Goal: Task Accomplishment & Management: Use online tool/utility

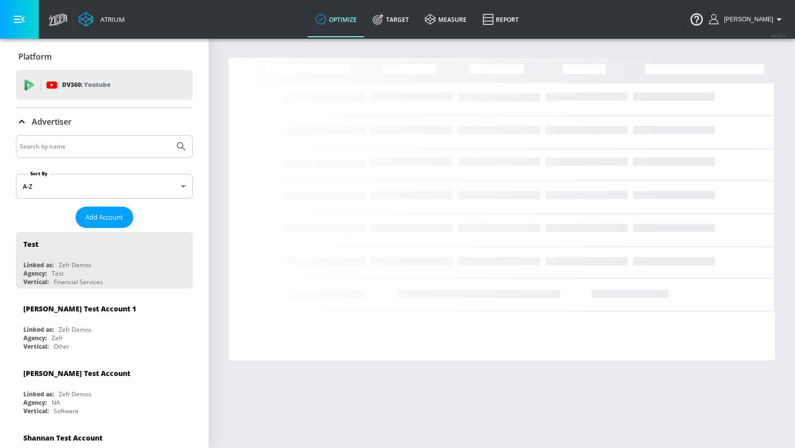
click at [111, 145] on input "Search by name" at bounding box center [95, 146] width 151 height 13
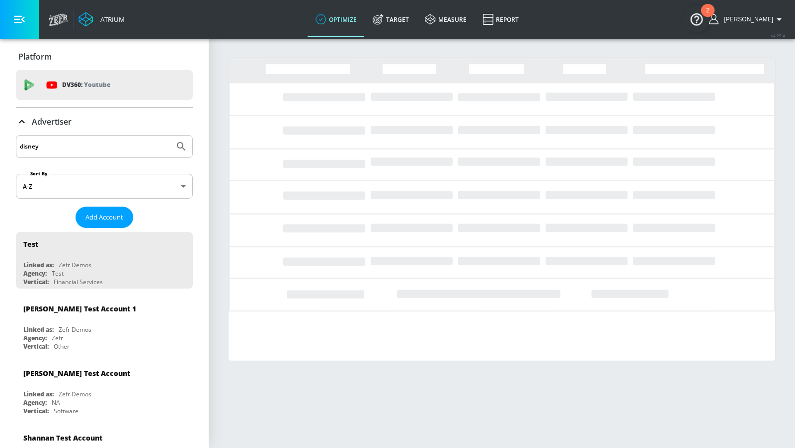
type input "disney"
click at [171, 136] on button "Submit Search" at bounding box center [182, 147] width 22 height 22
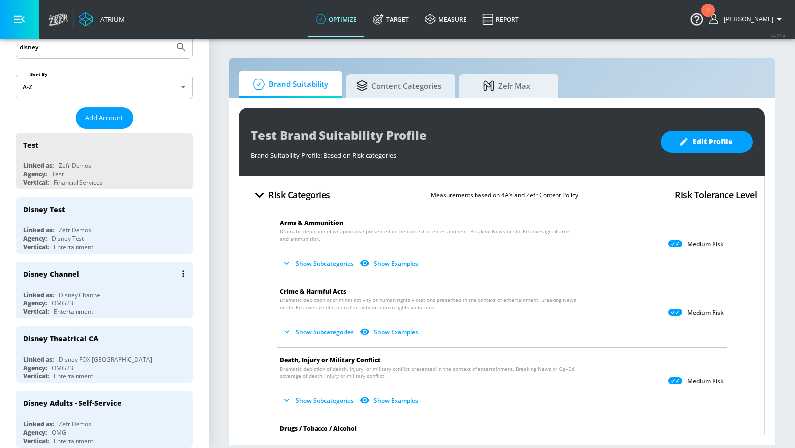
scroll to position [103, 0]
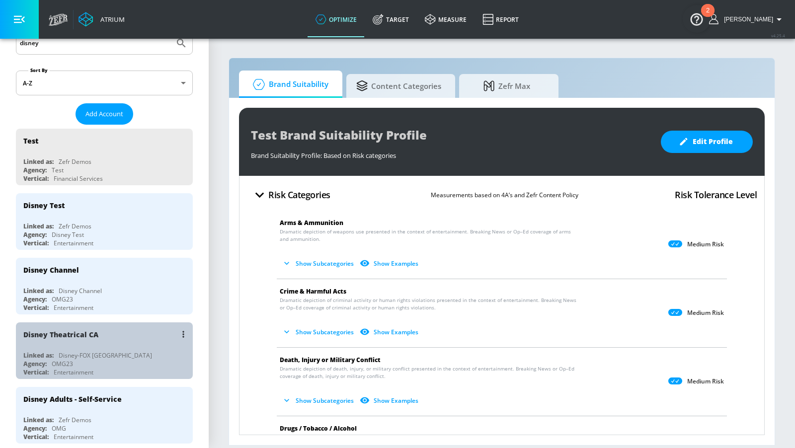
click at [120, 329] on div "Disney Theatrical CA" at bounding box center [106, 335] width 167 height 24
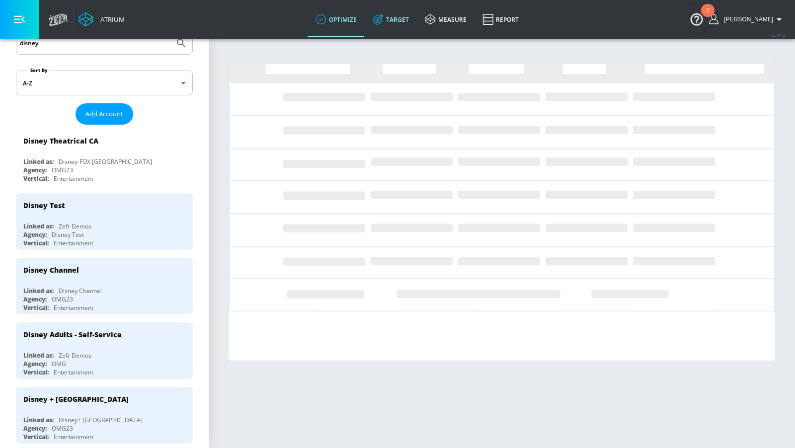
click at [390, 8] on link "Target" at bounding box center [391, 19] width 52 height 36
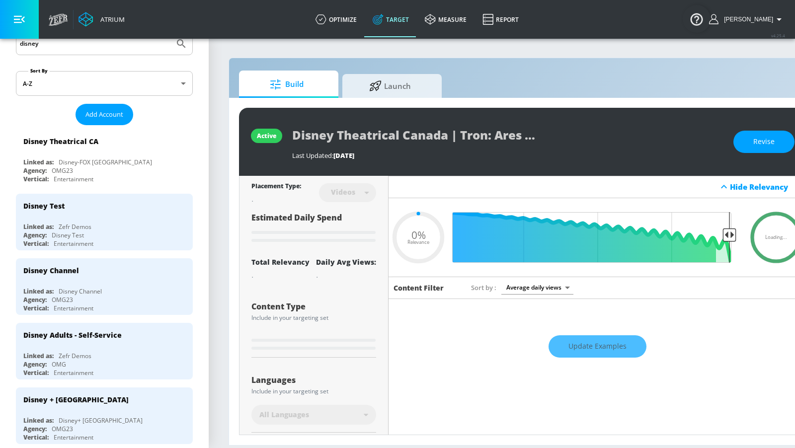
type input "0.05"
click at [379, 88] on icon at bounding box center [375, 84] width 12 height 11
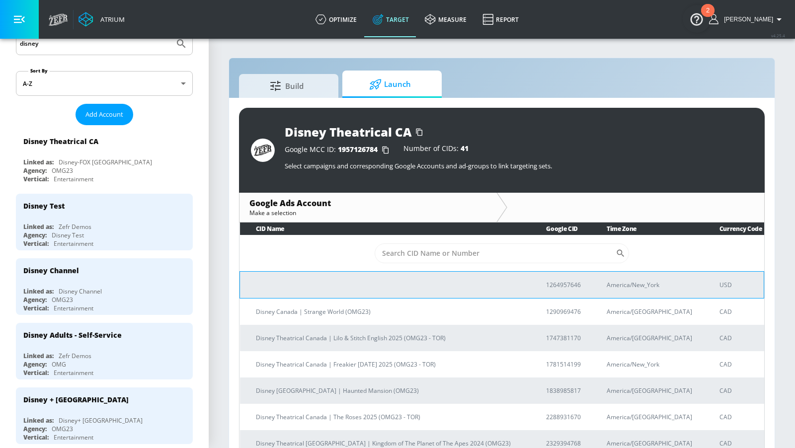
scroll to position [3423, 0]
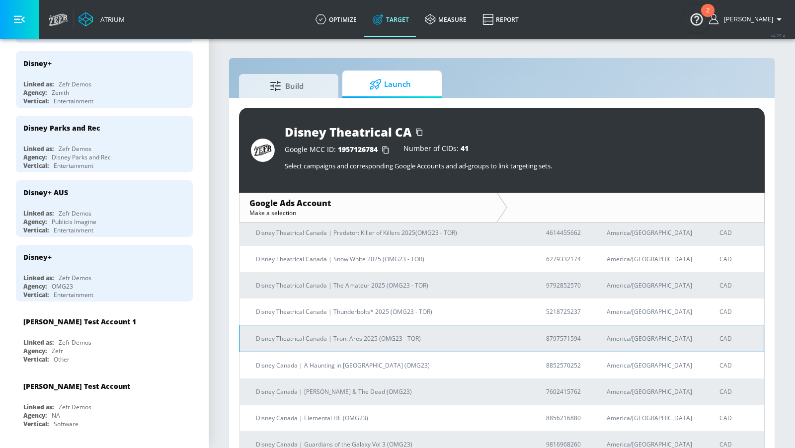
click at [411, 338] on p "Disney Theatrical Canada | Tron: Ares 2025 (OMG23 - TOR)" at bounding box center [389, 339] width 266 height 10
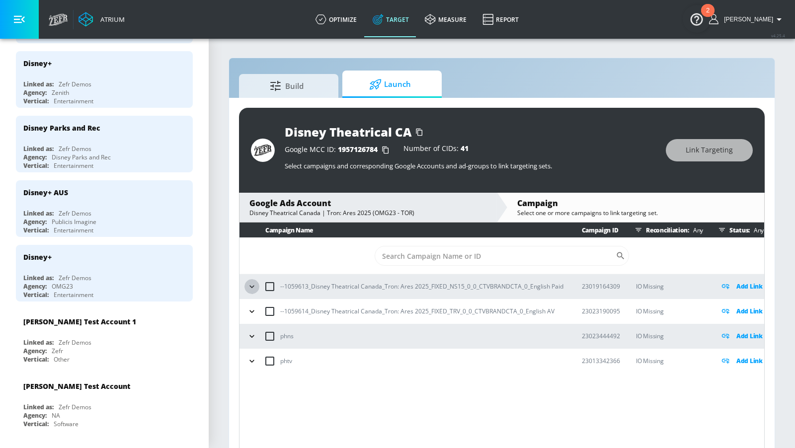
click at [248, 287] on icon "button" at bounding box center [252, 287] width 10 height 10
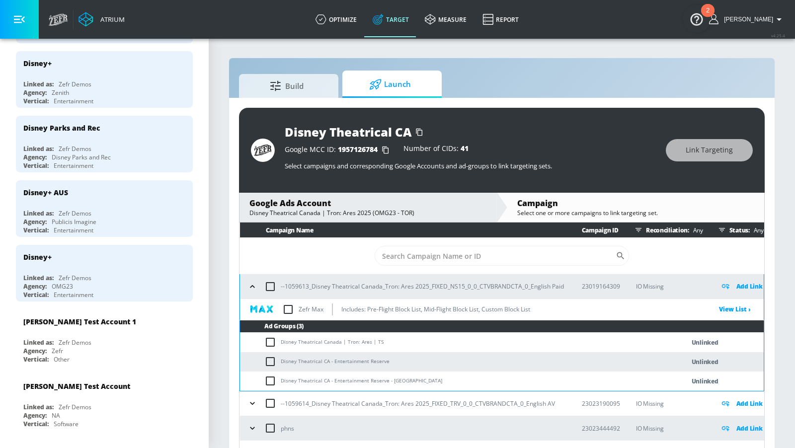
scroll to position [13, 0]
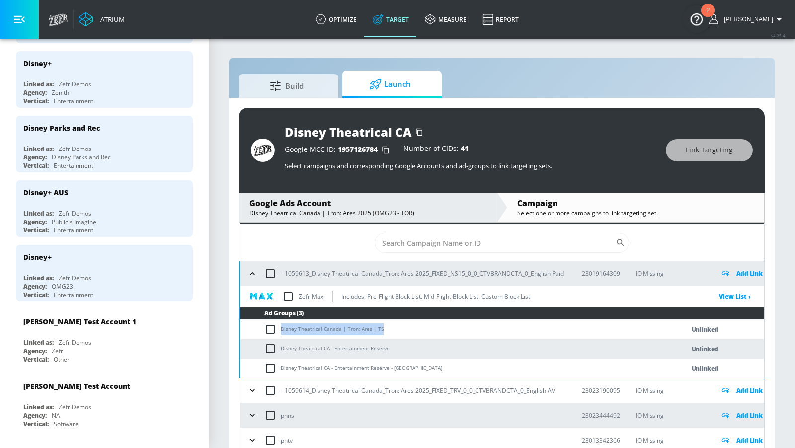
drag, startPoint x: 385, startPoint y: 328, endPoint x: 280, endPoint y: 330, distance: 104.9
click at [280, 330] on td "Disney Theatrical Canada | Tron: Ares | TS" at bounding box center [452, 329] width 425 height 19
copy td "Disney Theatrical Canada | Tron: Ares | TS"
click at [250, 390] on icon "button" at bounding box center [252, 391] width 4 height 2
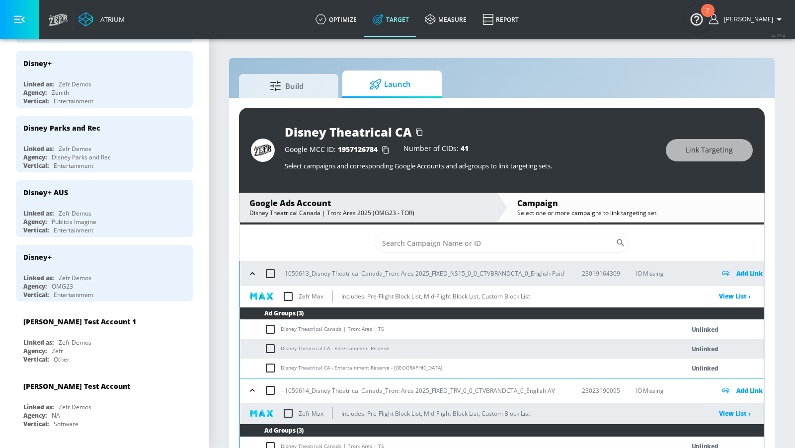
click at [275, 328] on input "checkbox" at bounding box center [272, 330] width 16 height 12
checkbox input "true"
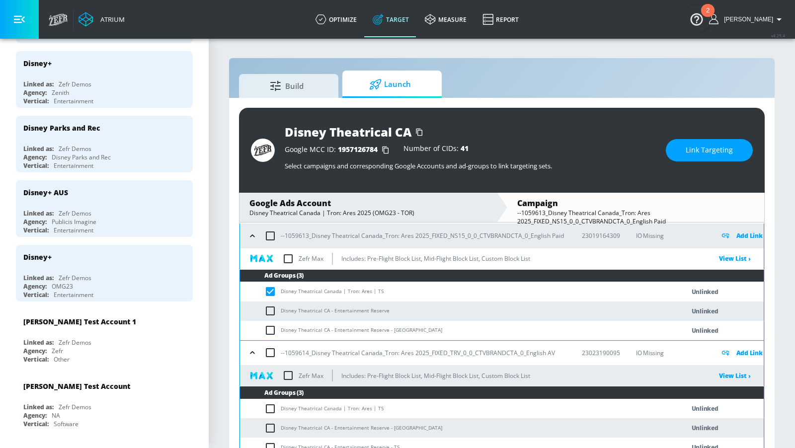
scroll to position [56, 0]
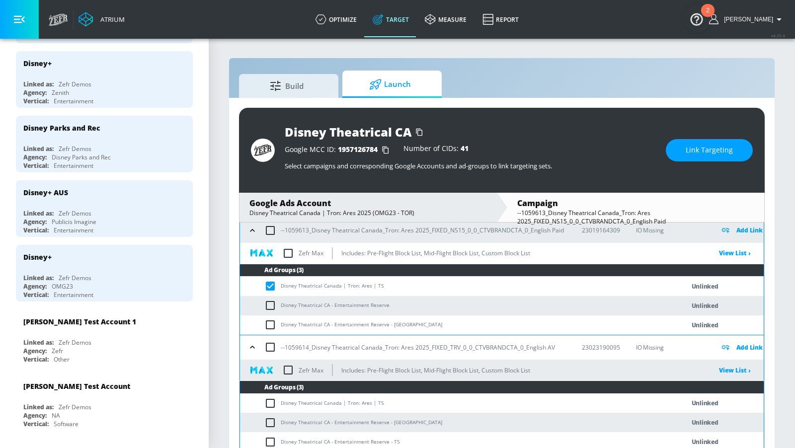
click at [270, 398] on input "checkbox" at bounding box center [272, 404] width 16 height 12
checkbox input "true"
click at [708, 142] on button "Link Targeting" at bounding box center [709, 150] width 87 height 22
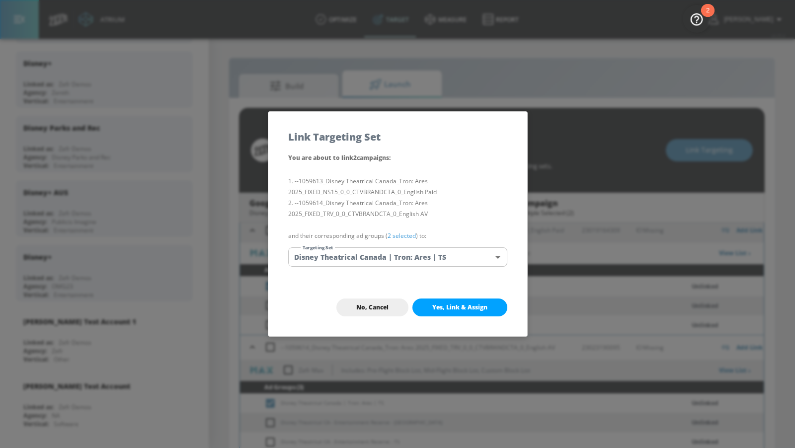
click at [416, 263] on body "Atrium optimize Target measure Report optimize Target measure Report v 4.25.4 A…" at bounding box center [397, 231] width 795 height 463
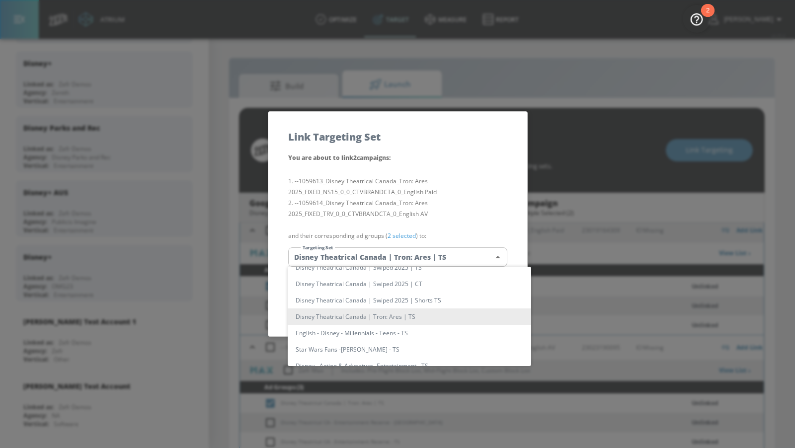
scroll to position [0, 0]
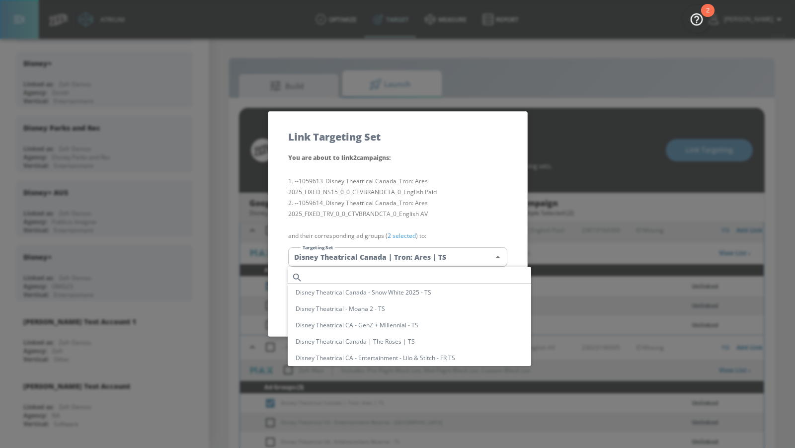
click at [386, 273] on input "text" at bounding box center [419, 277] width 225 height 13
paste input "Disney Theatrical Canada | Tron: Ares | TS"
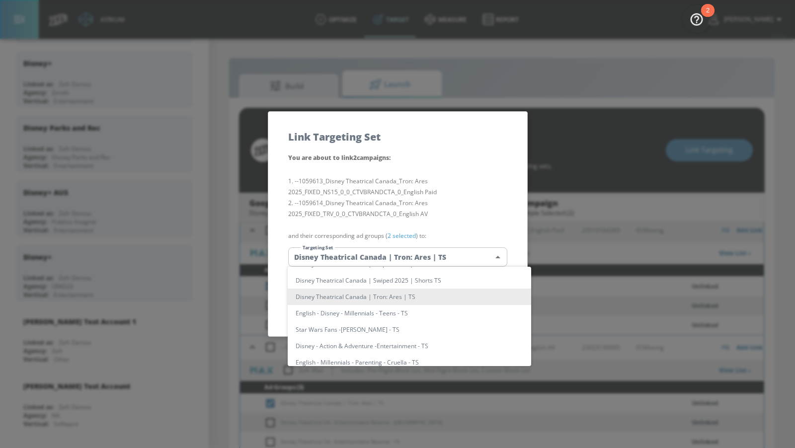
scroll to position [243, 0]
type input "Disney Theatrical Canada | Tron: Ares | TS"
click at [428, 296] on li "Disney Theatrical Canada | Tron: Ares | TS" at bounding box center [410, 296] width 244 height 16
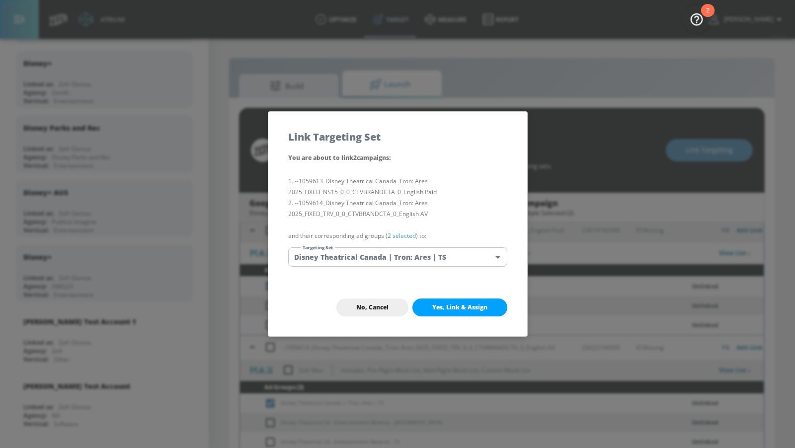
scroll to position [308, 0]
click at [444, 308] on span "Yes, Link & Assign" at bounding box center [460, 308] width 55 height 8
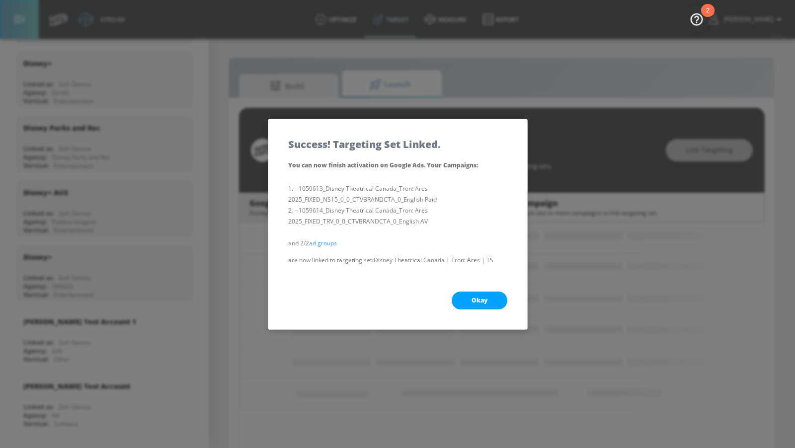
click at [461, 298] on button "Okay" at bounding box center [480, 301] width 56 height 18
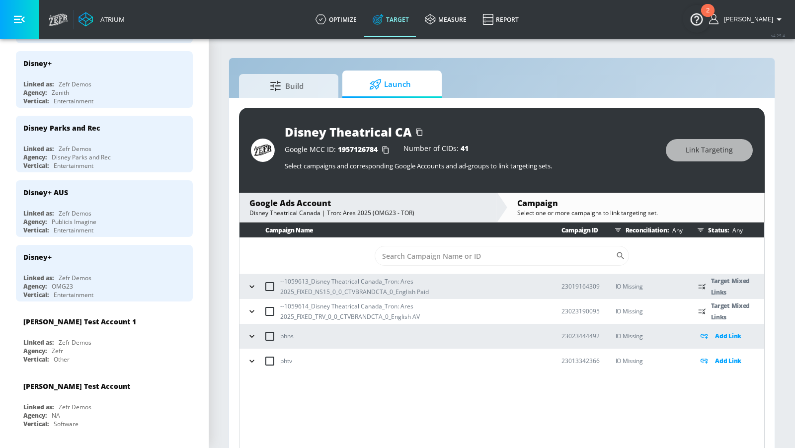
scroll to position [0, 0]
click at [255, 289] on icon "button" at bounding box center [252, 287] width 10 height 10
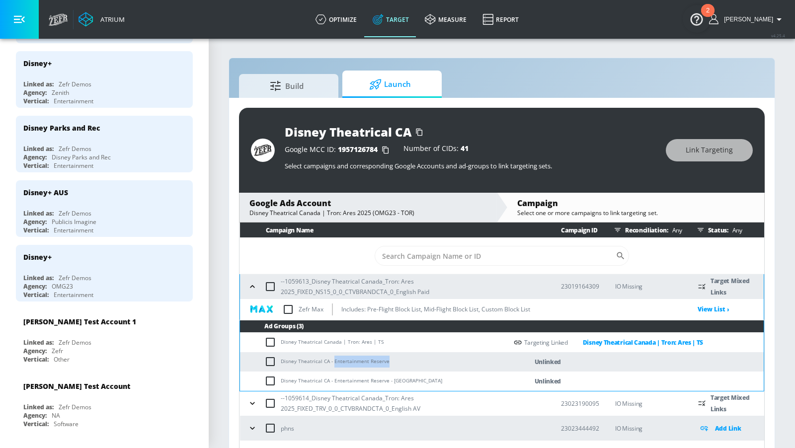
drag, startPoint x: 391, startPoint y: 361, endPoint x: 333, endPoint y: 359, distance: 58.7
click at [333, 359] on td "Disney Theatrical CA - Entertainment Reserve" at bounding box center [373, 361] width 267 height 19
copy td "Entertainment Reserve"
click at [254, 402] on icon "button" at bounding box center [253, 404] width 10 height 10
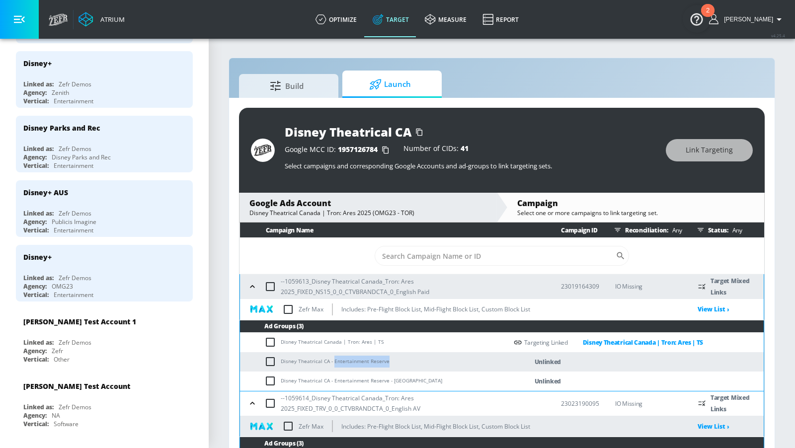
click at [267, 361] on input "checkbox" at bounding box center [272, 362] width 16 height 12
checkbox input "true"
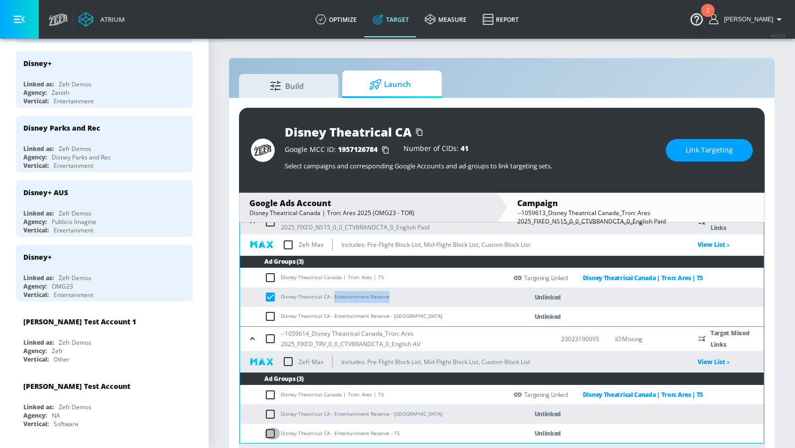
click at [271, 432] on input "checkbox" at bounding box center [272, 434] width 16 height 12
checkbox input "true"
click at [694, 153] on span "Link Targeting" at bounding box center [709, 150] width 47 height 12
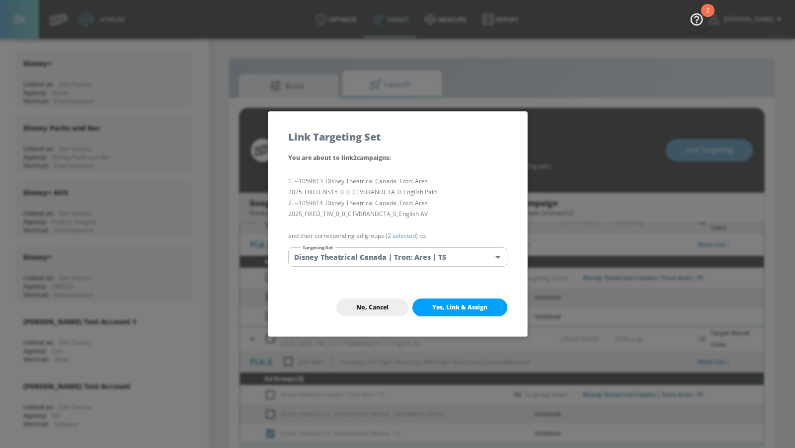
click at [460, 259] on body "Atrium optimize Target measure Report optimize Target measure Report v 4.25.4 A…" at bounding box center [397, 231] width 795 height 463
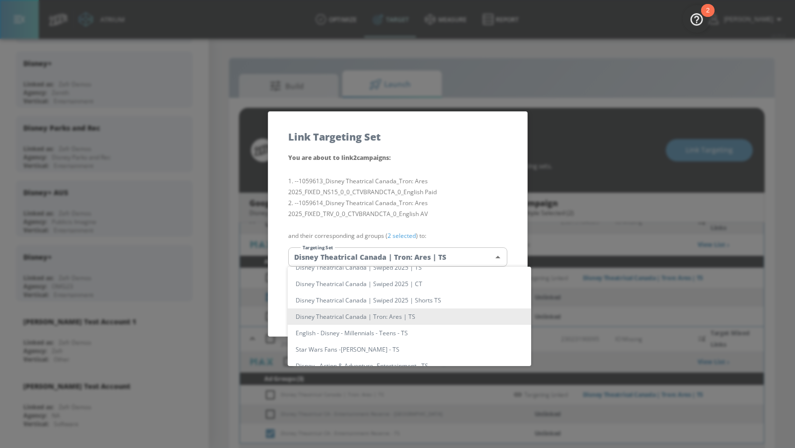
scroll to position [0, 0]
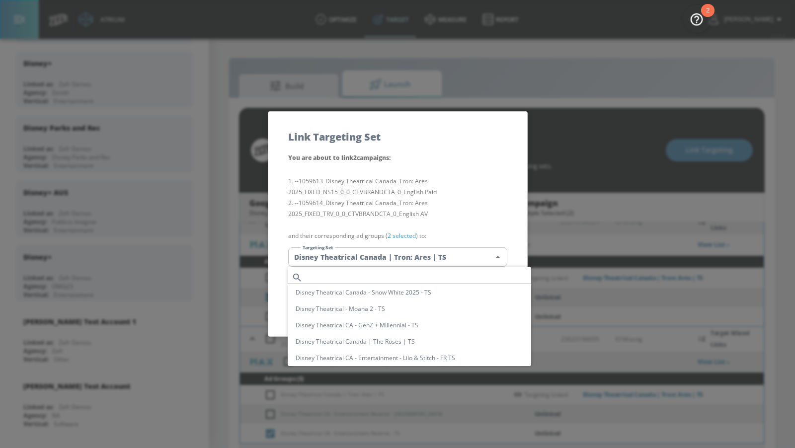
click at [425, 277] on input "text" at bounding box center [419, 277] width 225 height 13
paste input "Entertainment Reserve"
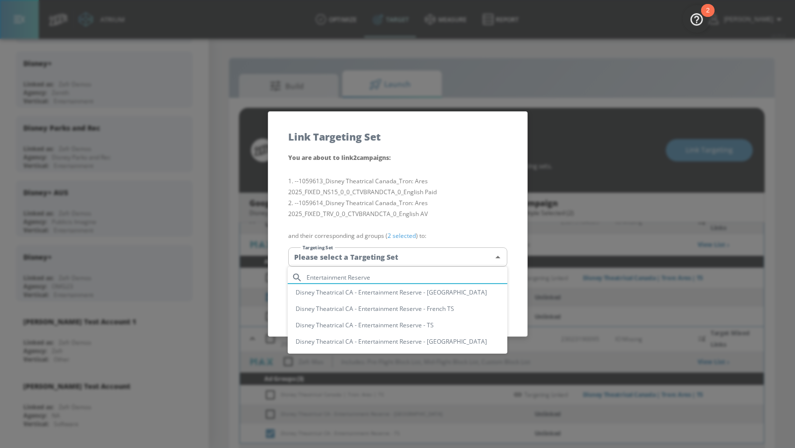
type input "Entertainment Reserve"
click at [431, 326] on li "Disney Theatrical CA - Entertainment Reserve - TS" at bounding box center [398, 325] width 220 height 16
type input "5da682b0-cc45-4eb6-9ba1-5900f6fc73bd"
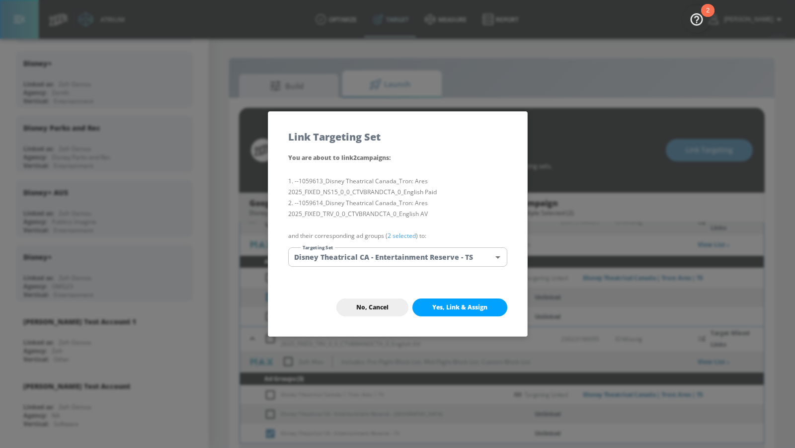
click at [462, 306] on span "Yes, Link & Assign" at bounding box center [460, 308] width 55 height 8
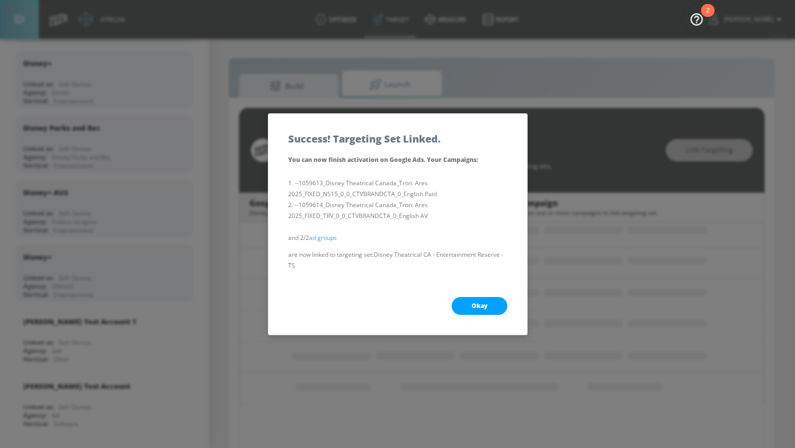
scroll to position [62, 0]
click at [468, 300] on button "Okay" at bounding box center [480, 306] width 56 height 18
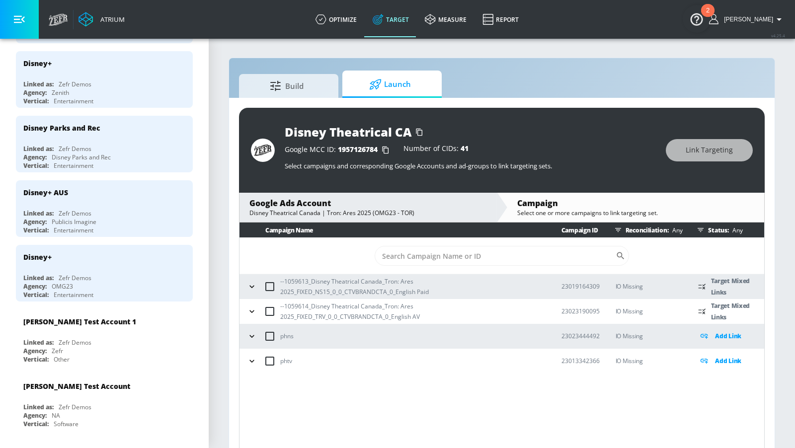
scroll to position [0, 0]
click at [250, 309] on icon "button" at bounding box center [252, 312] width 10 height 10
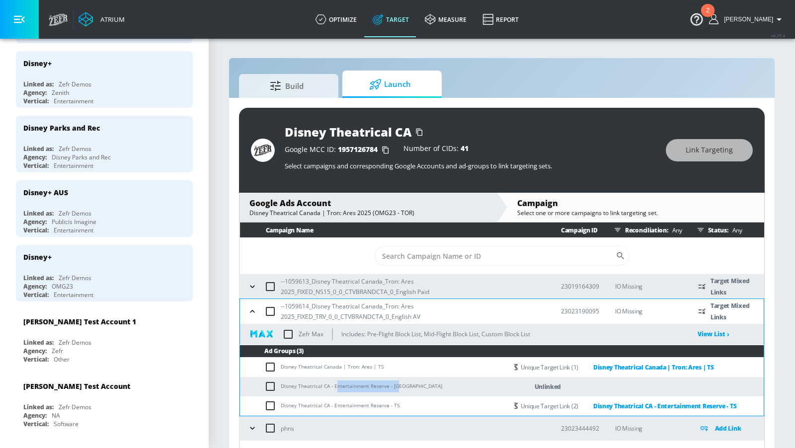
drag, startPoint x: 398, startPoint y: 388, endPoint x: 334, endPoint y: 389, distance: 64.6
click at [334, 389] on td "Disney Theatrical CA - Entertainment Reserve - CT" at bounding box center [373, 386] width 267 height 19
click at [270, 388] on input "checkbox" at bounding box center [272, 387] width 16 height 12
checkbox input "true"
click at [253, 287] on icon "button" at bounding box center [253, 287] width 10 height 10
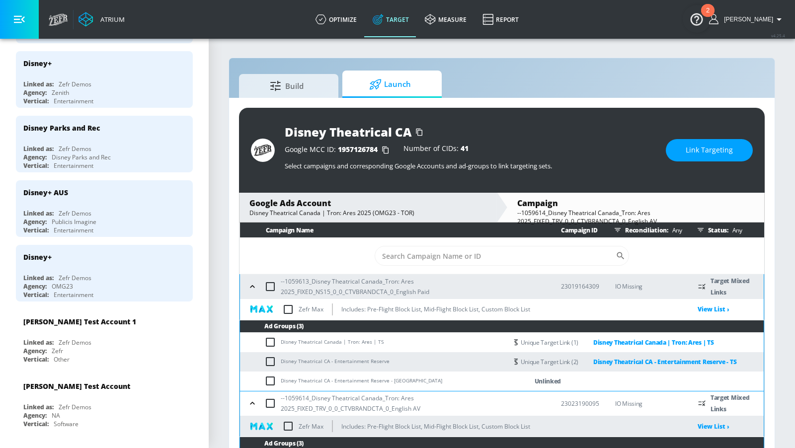
click at [268, 380] on input "checkbox" at bounding box center [272, 381] width 16 height 12
checkbox input "true"
click at [724, 159] on button "Link Targeting" at bounding box center [709, 150] width 87 height 22
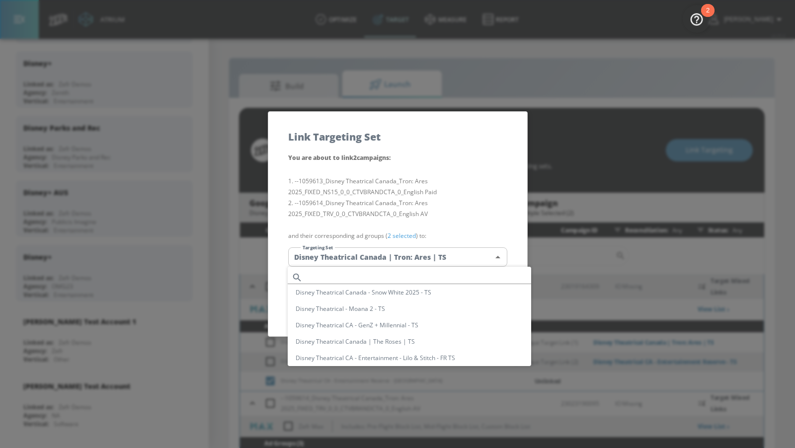
click at [455, 257] on body "Atrium optimize Target measure Report optimize Target measure Report v 4.25.4 A…" at bounding box center [397, 231] width 795 height 463
click at [416, 275] on input "text" at bounding box center [419, 277] width 225 height 13
paste input "Entertainment Reserve"
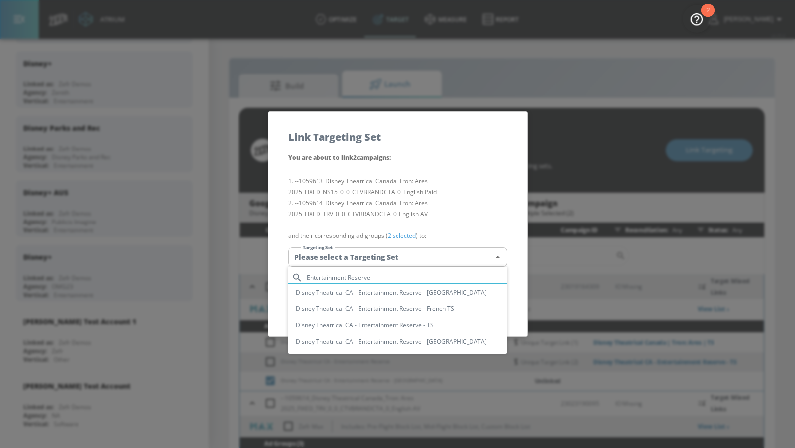
type input "Entertainment Reserve"
click at [438, 340] on li "Disney Theatrical CA - Entertainment Reserve - [GEOGRAPHIC_DATA]" at bounding box center [398, 342] width 220 height 16
type input "2187d16f-1edb-415d-935a-aa98c7309b69"
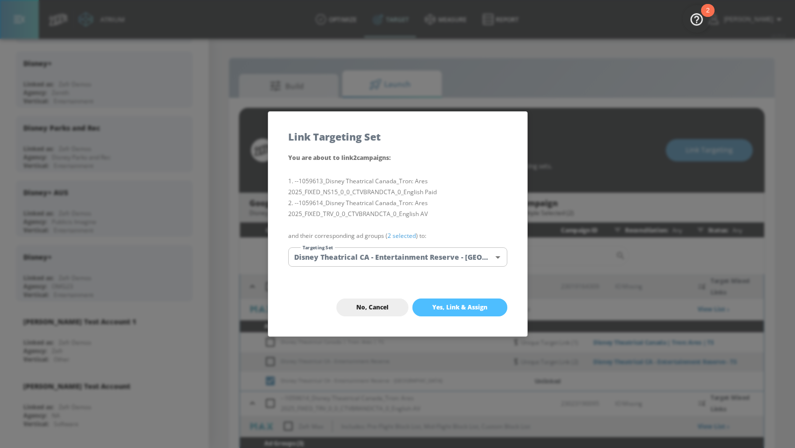
click at [465, 309] on span "Yes, Link & Assign" at bounding box center [460, 308] width 55 height 8
checkbox input "false"
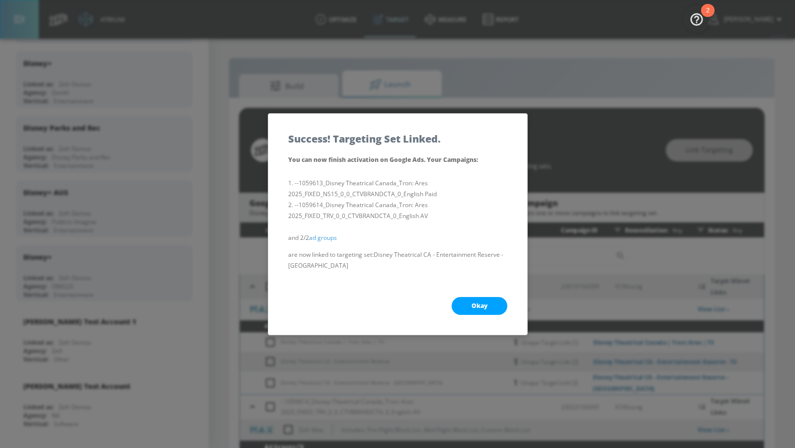
click at [464, 306] on button "Okay" at bounding box center [480, 306] width 56 height 18
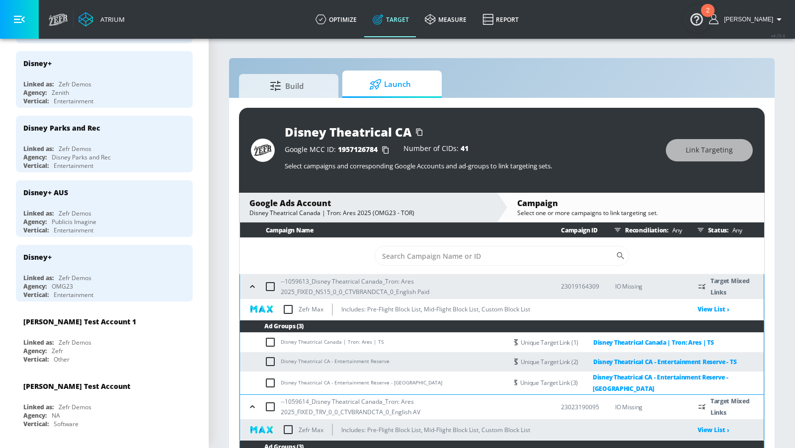
click at [255, 286] on icon "button" at bounding box center [253, 287] width 10 height 10
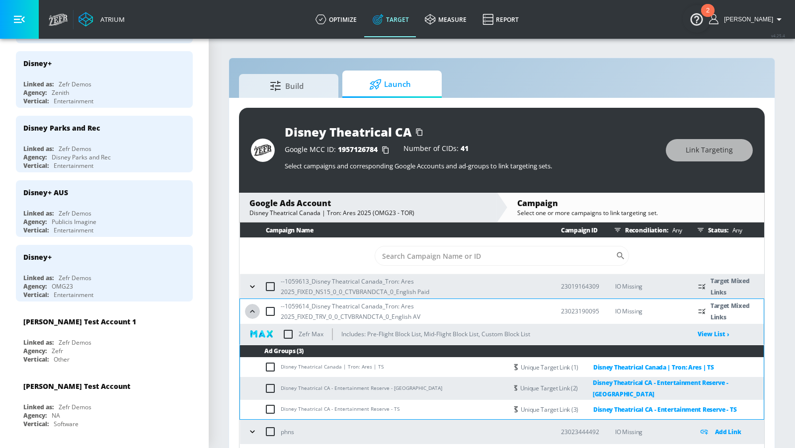
click at [255, 314] on icon "button" at bounding box center [253, 312] width 10 height 10
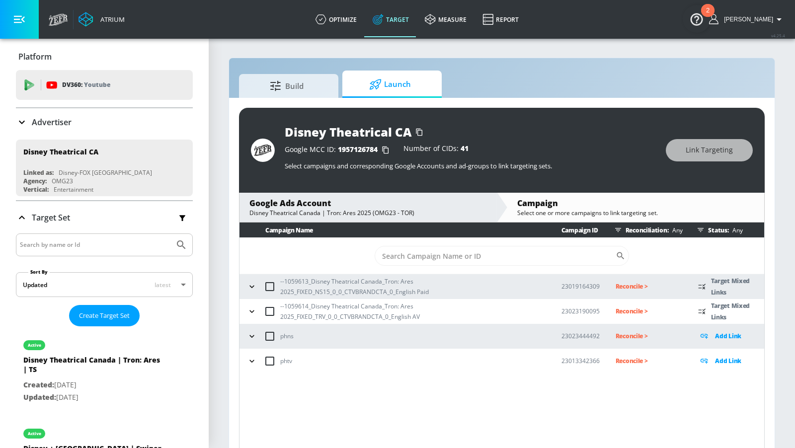
click at [621, 284] on p "Reconcile >" at bounding box center [649, 286] width 67 height 11
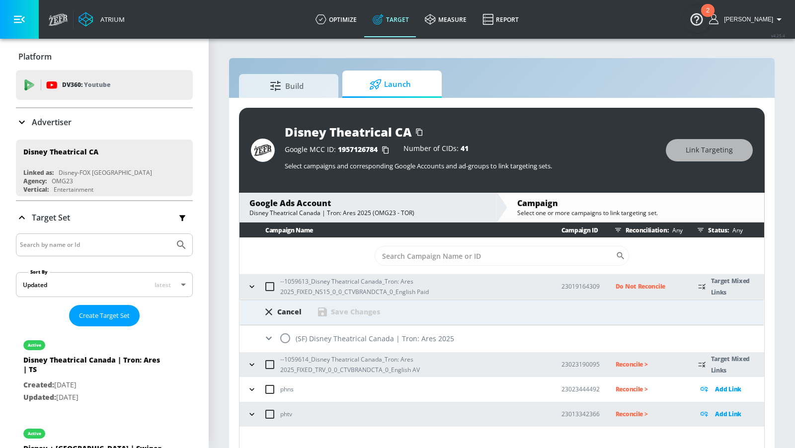
click at [288, 334] on input "radio" at bounding box center [285, 338] width 21 height 21
radio input "true"
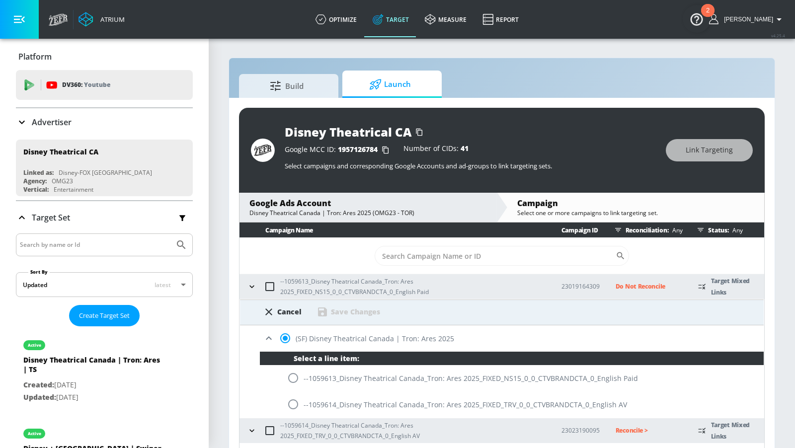
click at [295, 374] on input "radio" at bounding box center [293, 378] width 21 height 21
radio input "true"
click at [331, 312] on div "Save Changes" at bounding box center [355, 311] width 49 height 9
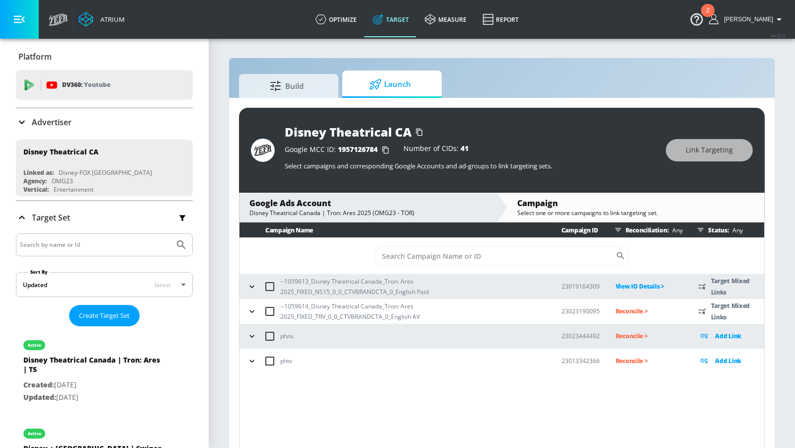
click at [625, 309] on p "Reconcile >" at bounding box center [649, 311] width 67 height 11
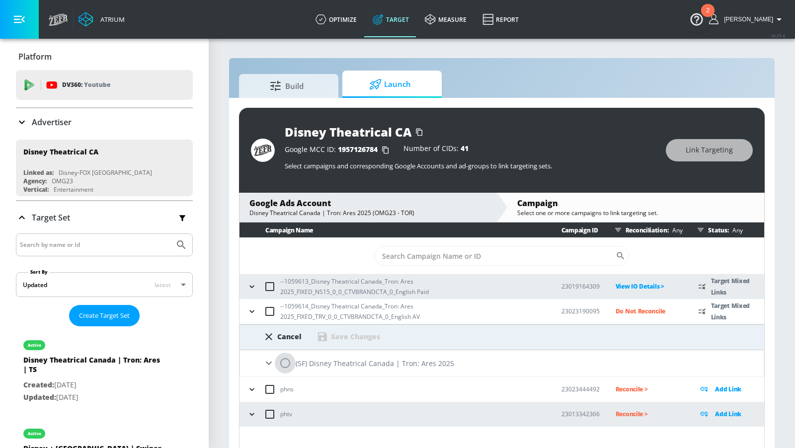
click at [288, 362] on input "radio" at bounding box center [285, 363] width 21 height 21
radio input "true"
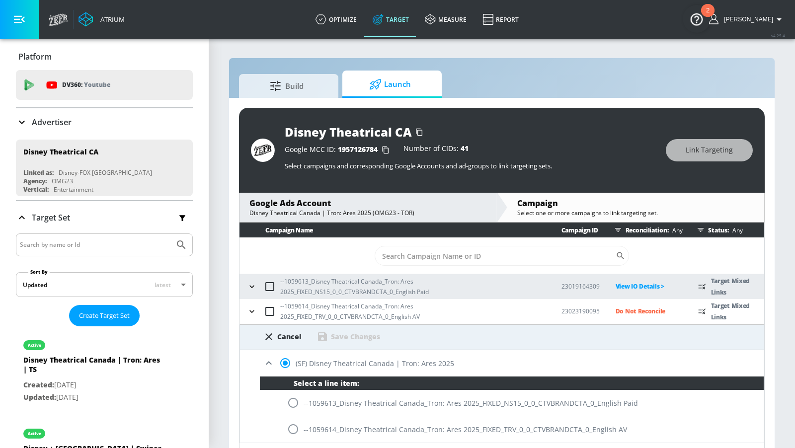
click at [296, 427] on input "radio" at bounding box center [293, 429] width 21 height 21
radio input "true"
click at [350, 335] on div "Save Changes" at bounding box center [355, 336] width 49 height 9
